Goal: Find specific page/section: Find specific page/section

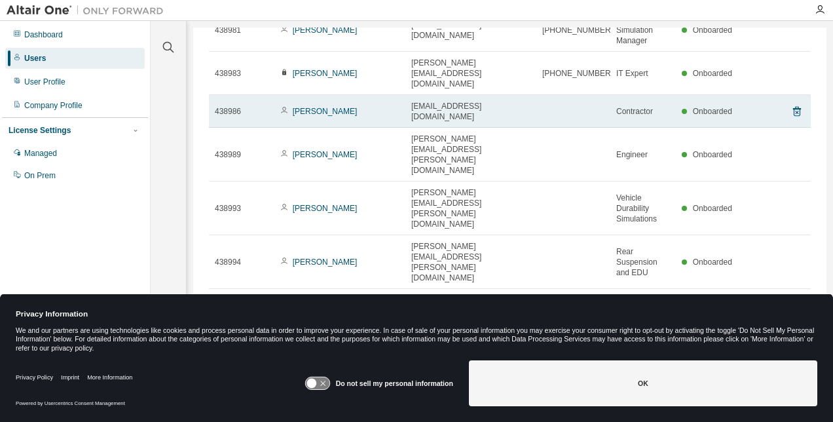
scroll to position [103, 0]
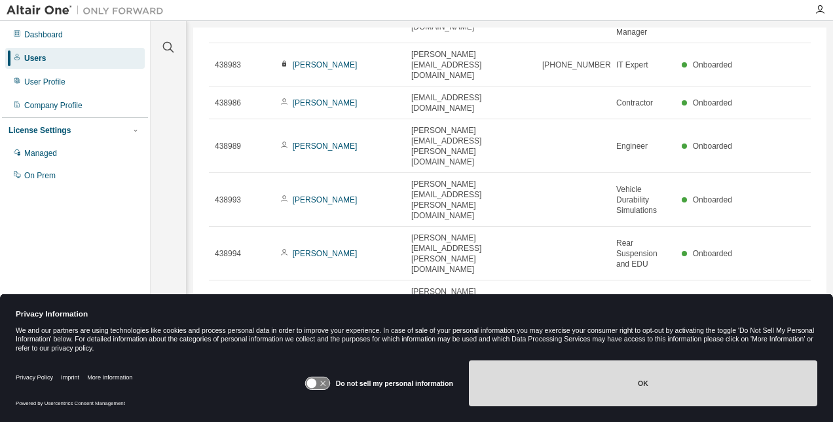
click at [568, 392] on button "OK" at bounding box center [643, 383] width 348 height 46
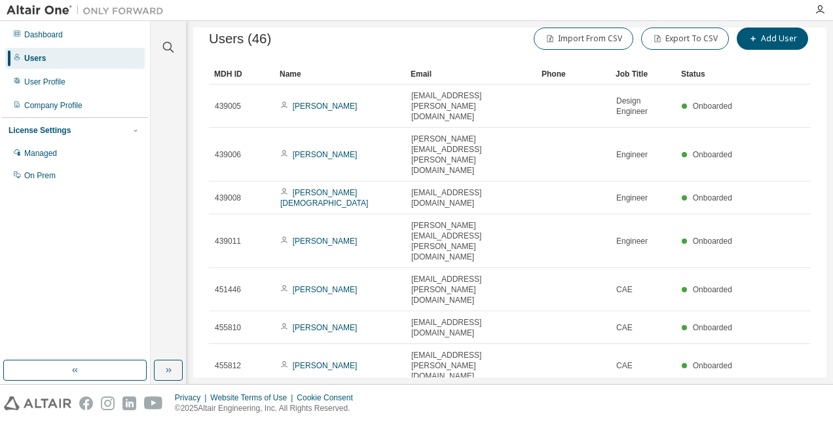
scroll to position [0, 0]
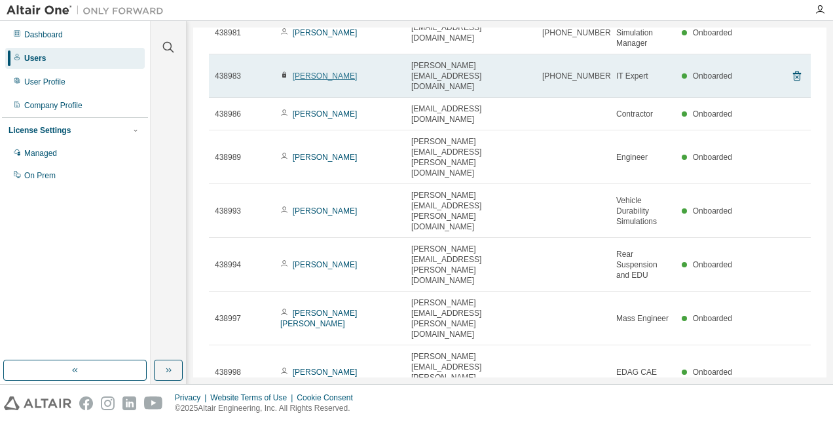
scroll to position [103, 0]
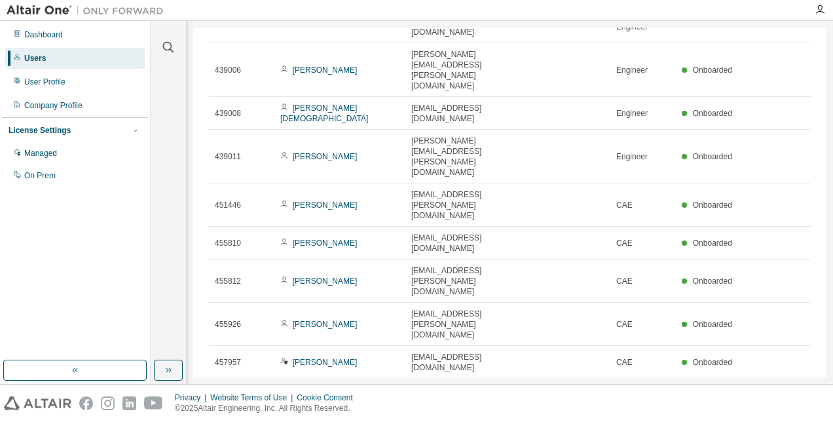
scroll to position [29, 0]
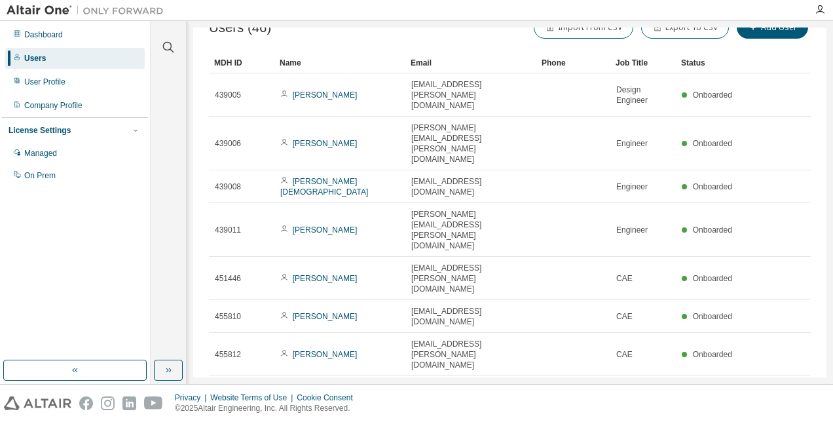
click at [773, 329] on div "MDH ID Name Email Phone Job Title Status 439005 [PERSON_NAME] Subramani [EMAIL_…" at bounding box center [510, 287] width 602 height 470
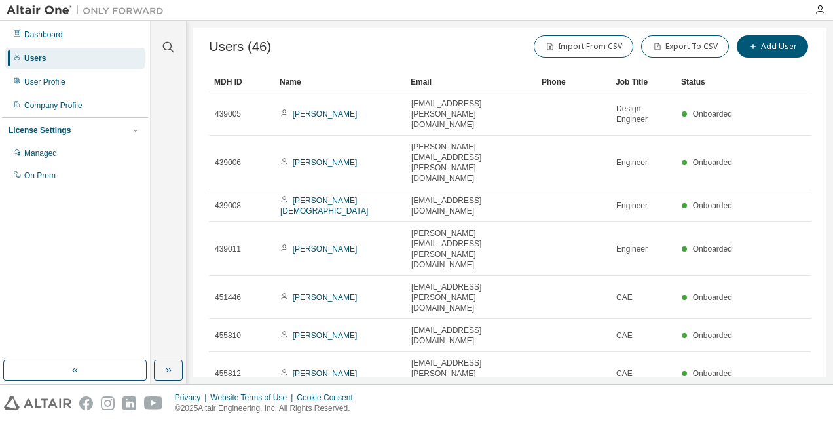
scroll to position [0, 0]
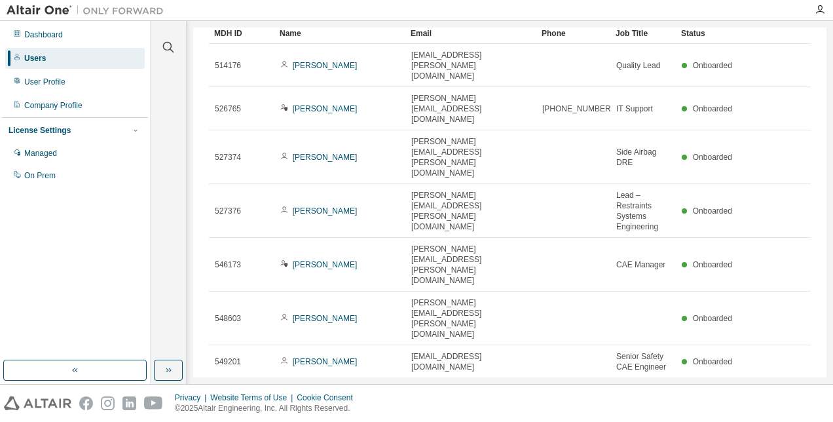
scroll to position [103, 0]
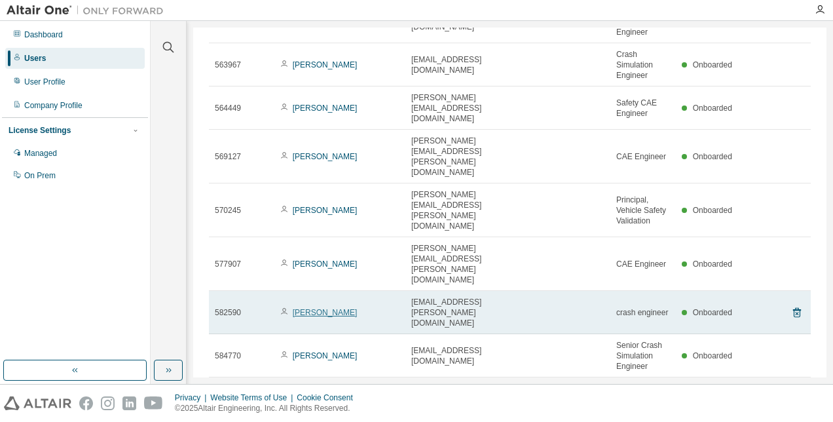
click at [325, 308] on link "[PERSON_NAME]" at bounding box center [325, 312] width 65 height 9
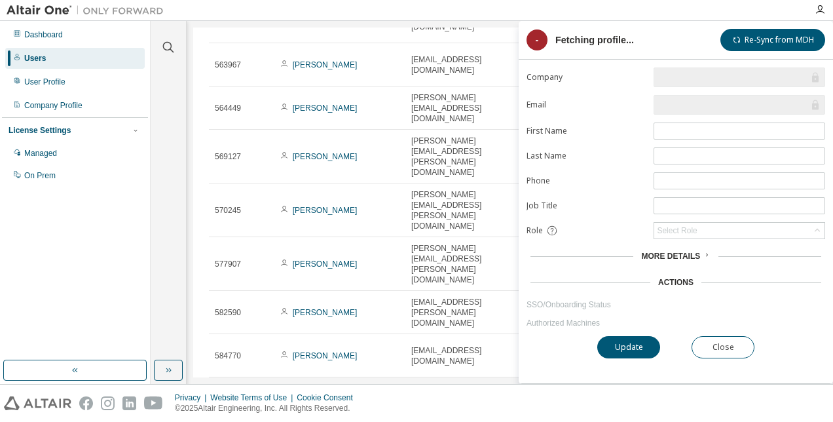
type input "*"
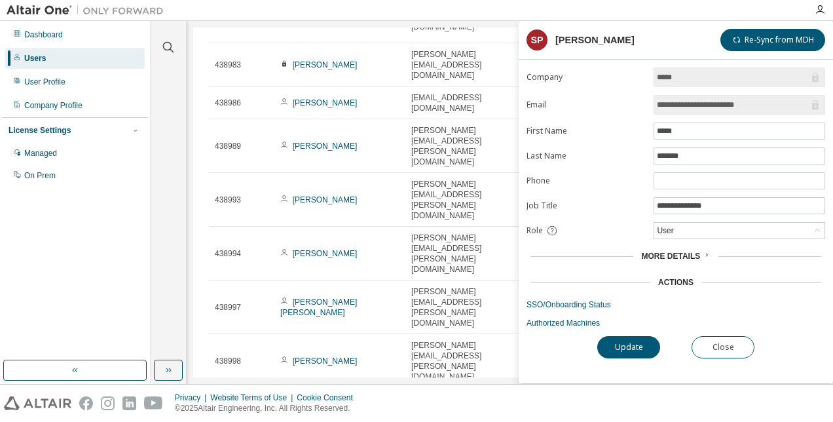
click at [687, 253] on span "More Details" at bounding box center [670, 255] width 59 height 9
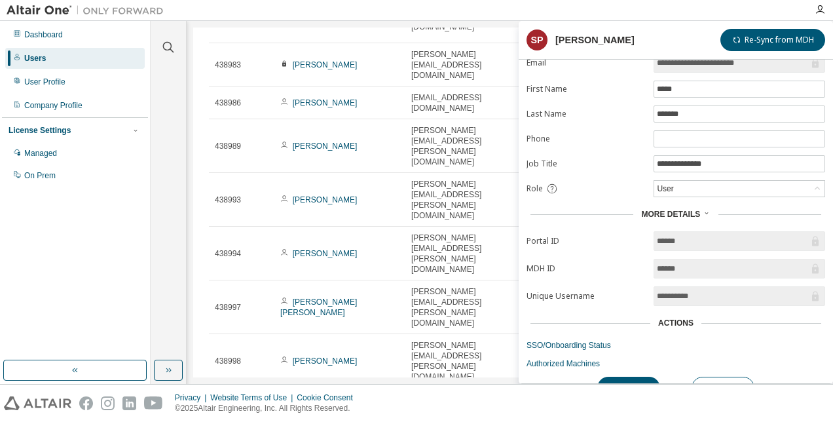
scroll to position [58, 0]
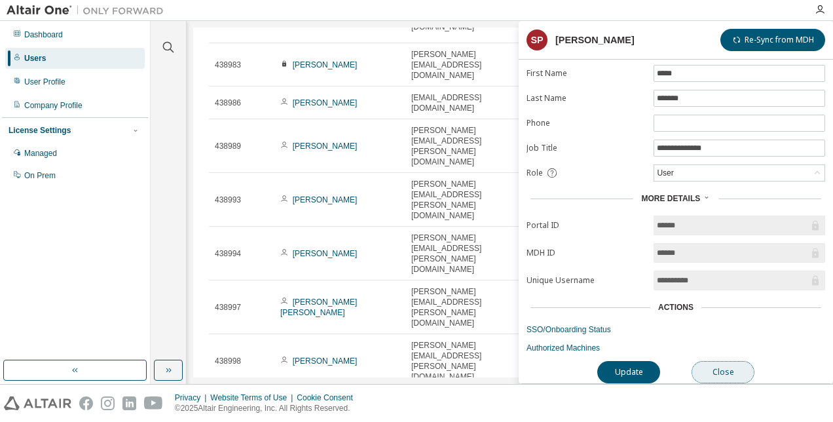
click at [707, 369] on button "Close" at bounding box center [723, 372] width 63 height 22
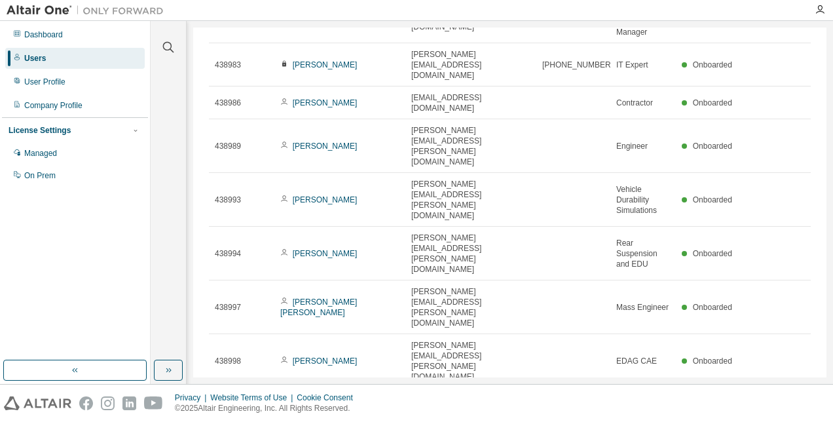
click at [625, 299] on div "50" at bounding box center [628, 301] width 105 height 16
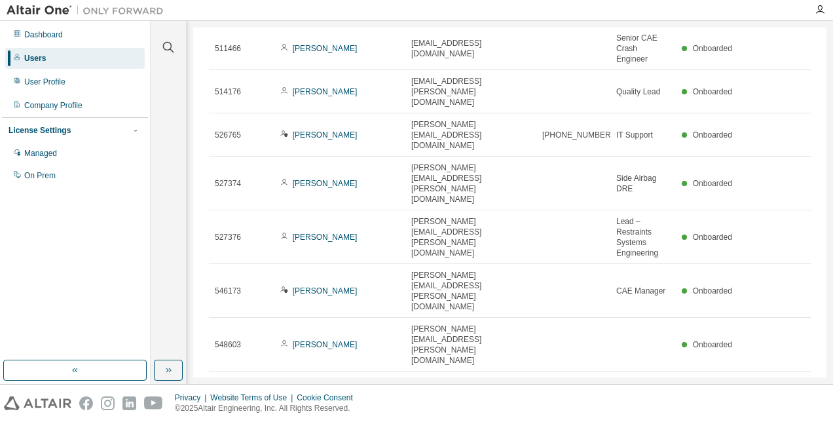
scroll to position [954, 0]
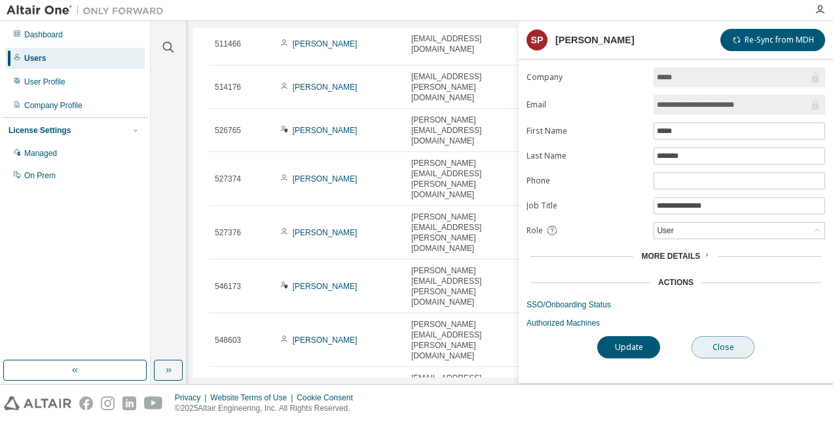
click at [731, 346] on button "Close" at bounding box center [723, 347] width 63 height 22
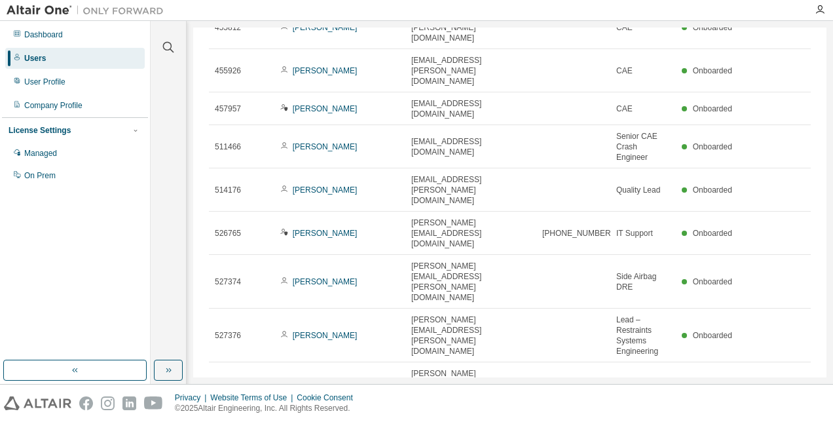
scroll to position [982, 0]
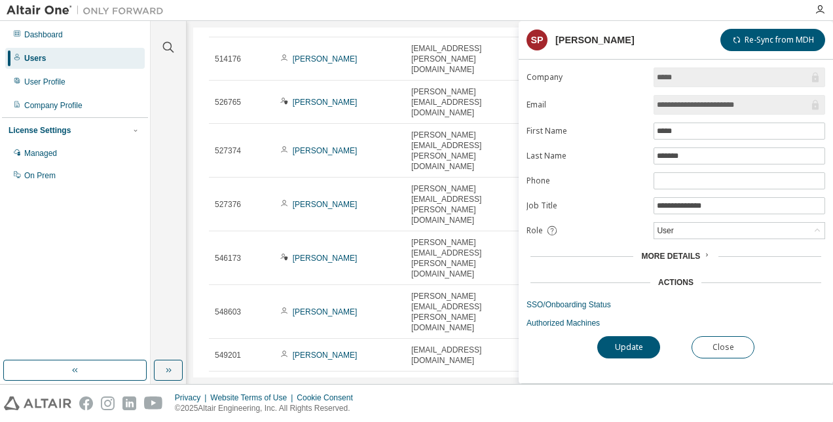
click at [670, 251] on span "More Details" at bounding box center [670, 255] width 59 height 9
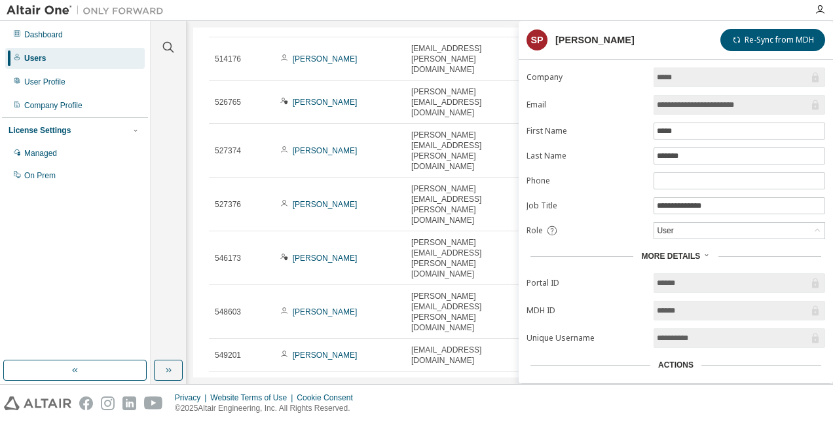
scroll to position [58, 0]
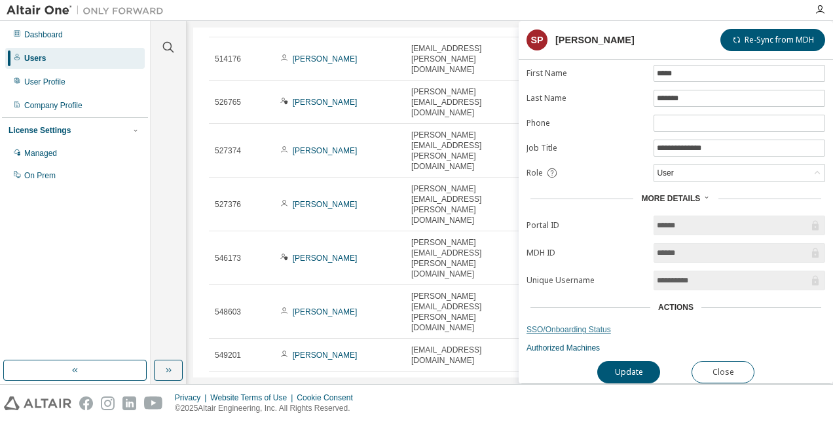
click at [574, 324] on link "SSO/Onboarding Status" at bounding box center [675, 329] width 299 height 10
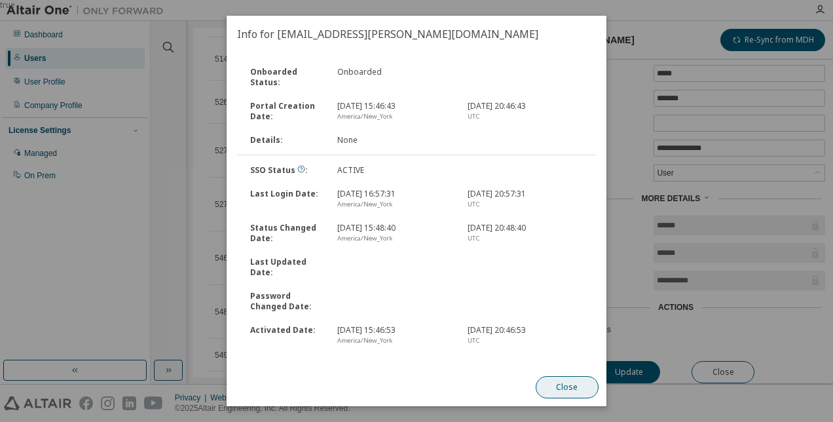
click at [554, 391] on button "Close" at bounding box center [567, 387] width 63 height 22
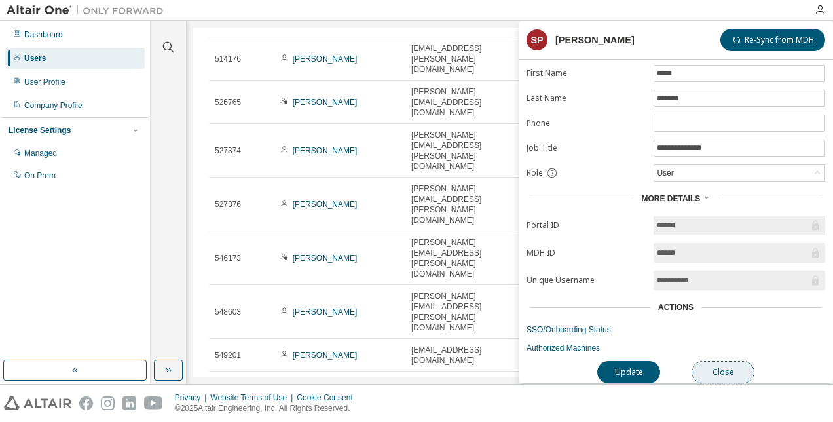
click at [735, 361] on button "Close" at bounding box center [723, 372] width 63 height 22
